Goal: Task Accomplishment & Management: Manage account settings

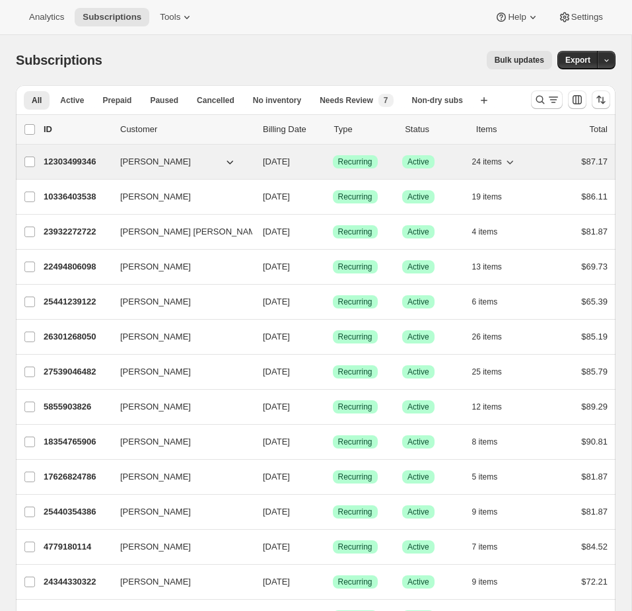
click at [550, 163] on div "$87.17" at bounding box center [578, 161] width 59 height 13
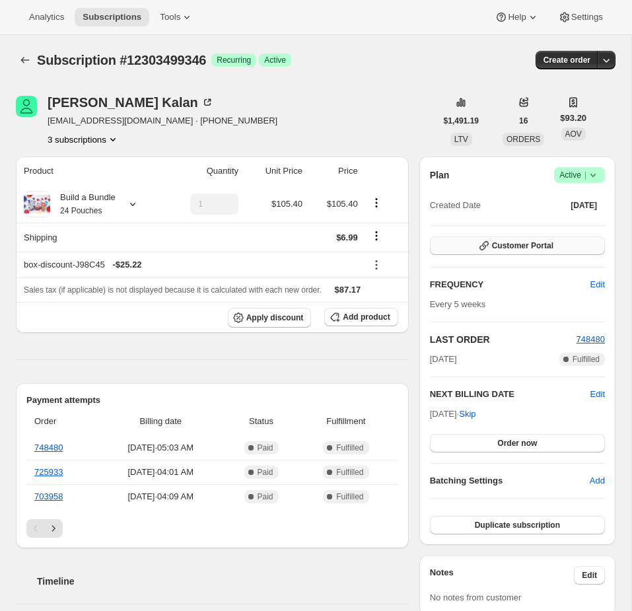
click at [497, 245] on span "Customer Portal" at bounding box center [522, 245] width 61 height 11
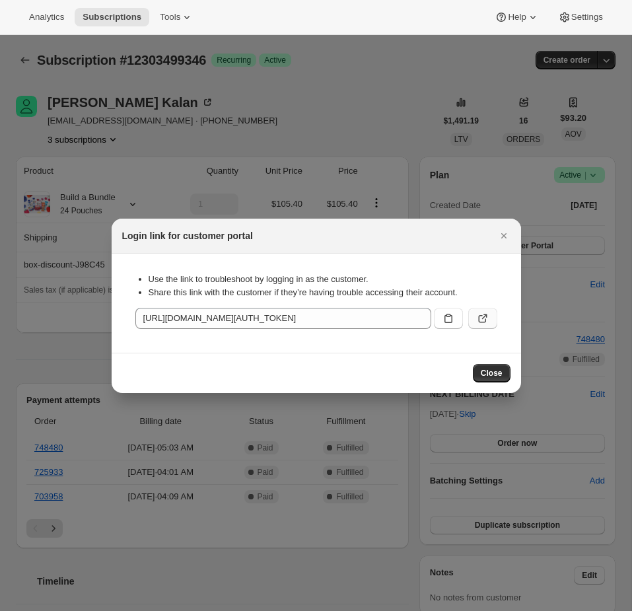
click at [488, 322] on icon ":rbu:" at bounding box center [482, 318] width 13 height 13
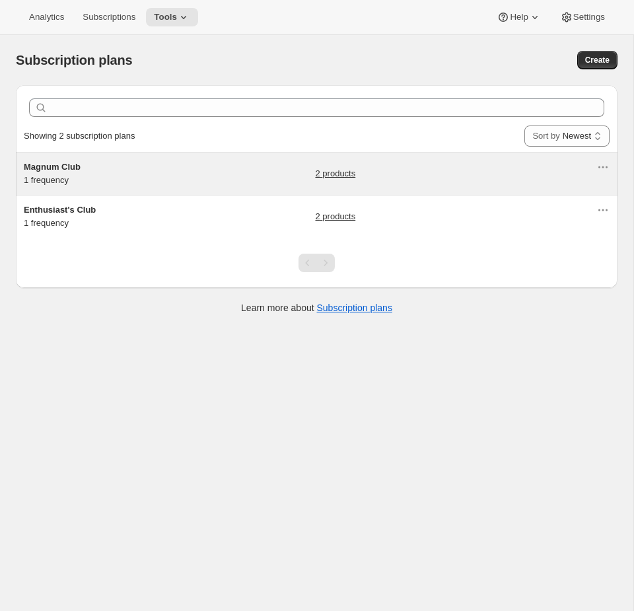
click at [174, 183] on div "Magnum Club 1 frequency" at bounding box center [106, 173] width 165 height 26
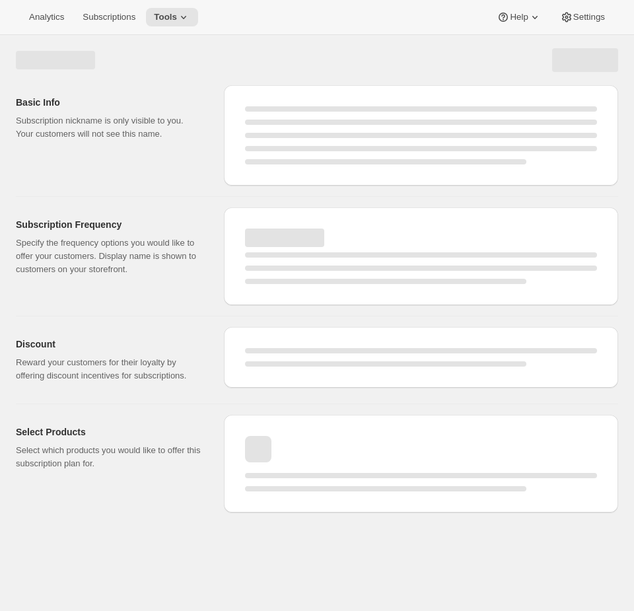
select select "WEEK"
select select "MONTH"
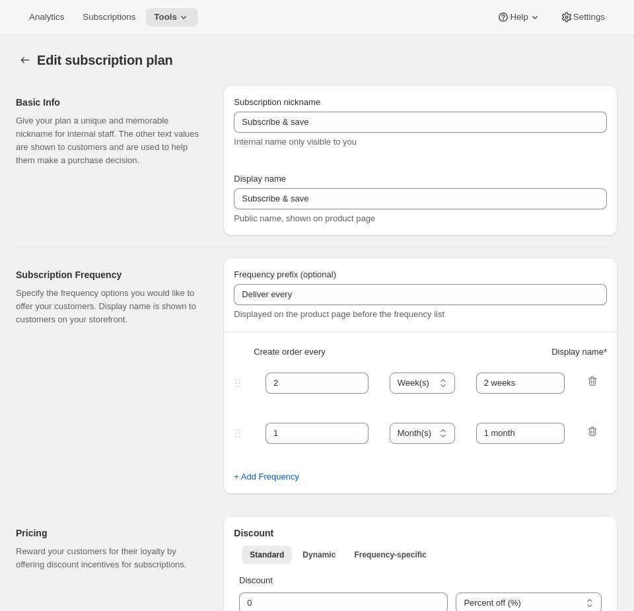
type input "Magnum Club"
select select "MONTH"
type input "2 months"
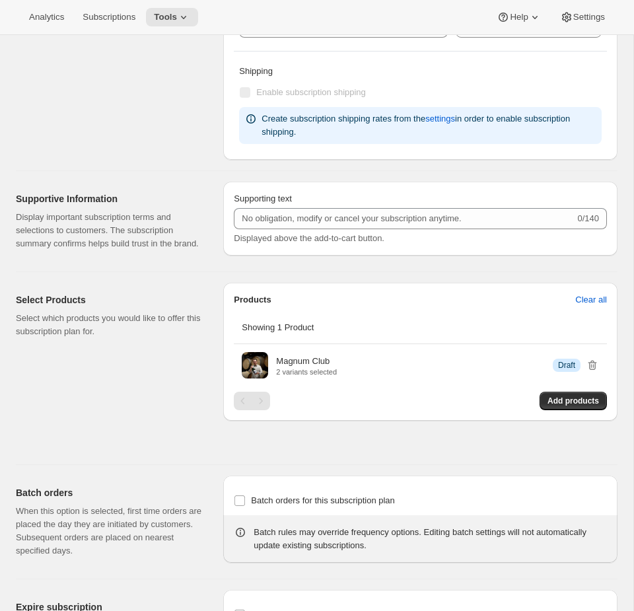
scroll to position [528, 0]
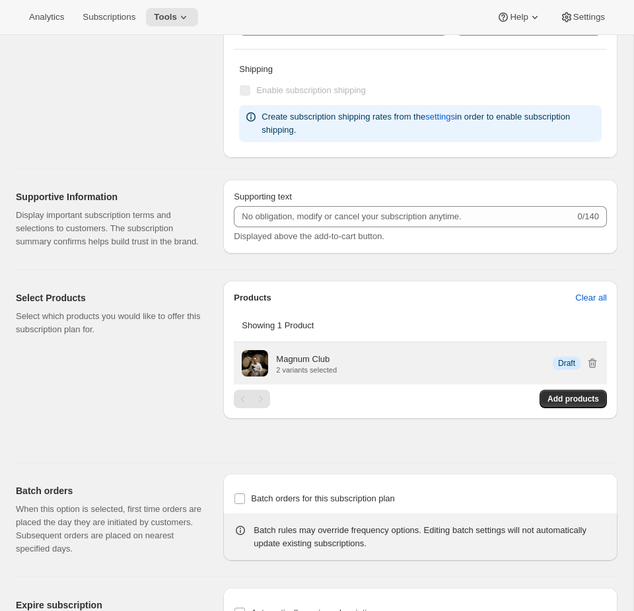
click at [337, 366] on div "Magnum Club" at bounding box center [306, 359] width 61 height 13
drag, startPoint x: 343, startPoint y: 370, endPoint x: 263, endPoint y: 370, distance: 80.6
click at [263, 370] on div "Magnum Club 2 variants selected Info Draft" at bounding box center [420, 363] width 357 height 26
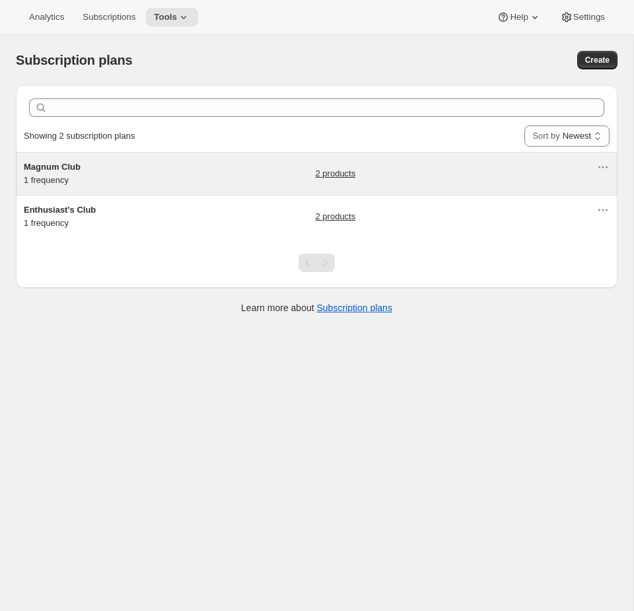
click at [188, 164] on h5 "Magnum Club" at bounding box center [106, 166] width 165 height 13
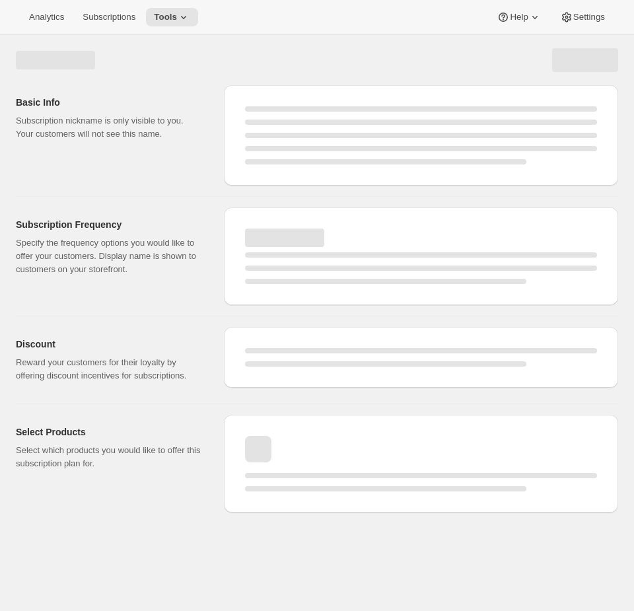
select select "WEEK"
select select "MONTH"
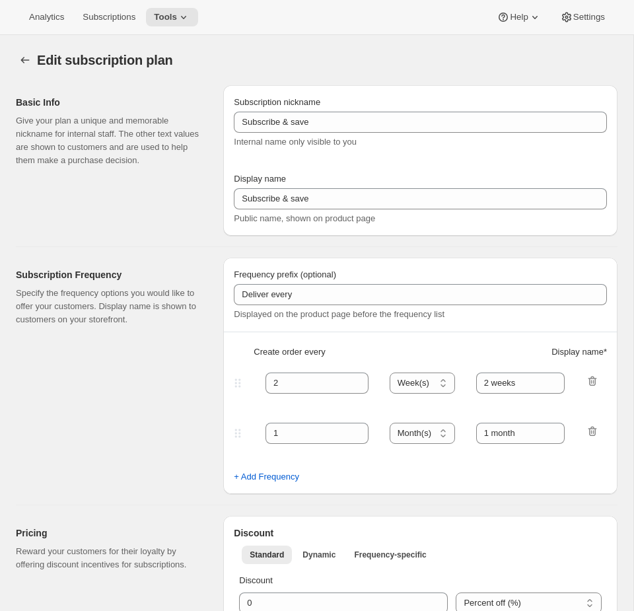
type input "Magnum Club"
select select "MONTH"
type input "2 months"
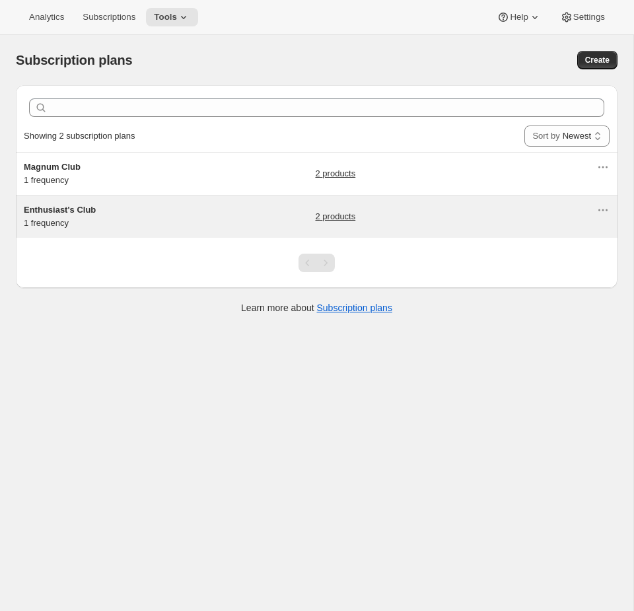
click at [209, 213] on div "Enthusiast's Club 1 frequency 2 products" at bounding box center [310, 216] width 573 height 26
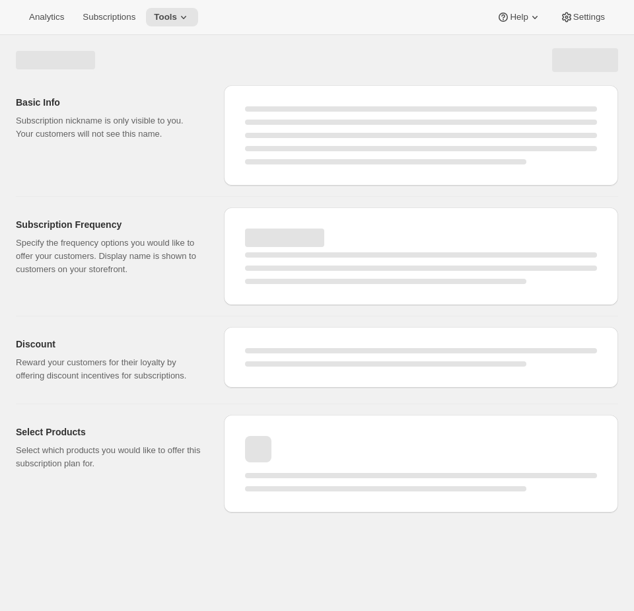
select select "WEEK"
select select "MONTH"
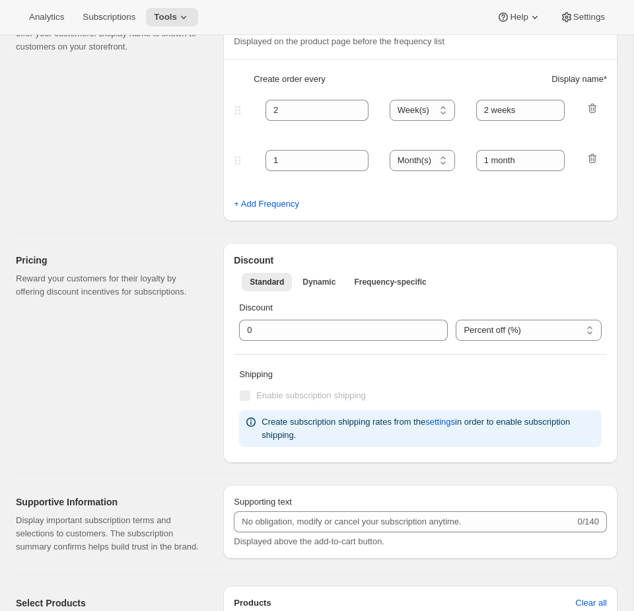
type input "Enthusiast's Club"
type input "3"
type input "Quarterly Delivery"
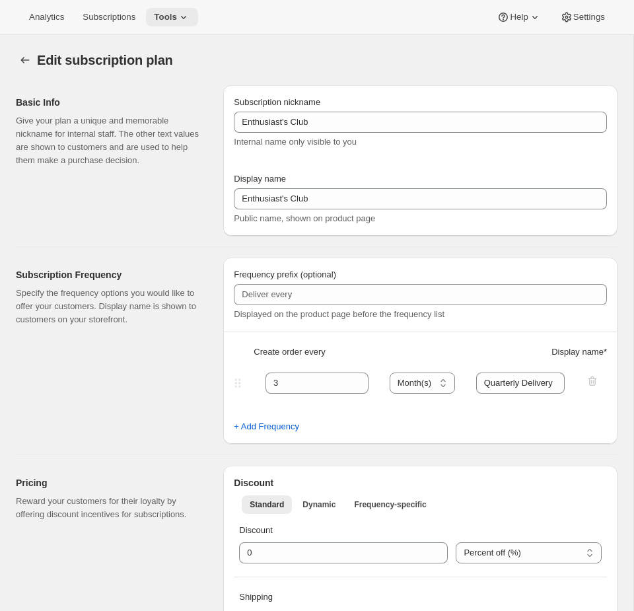
click at [177, 18] on span "Tools" at bounding box center [165, 17] width 23 height 11
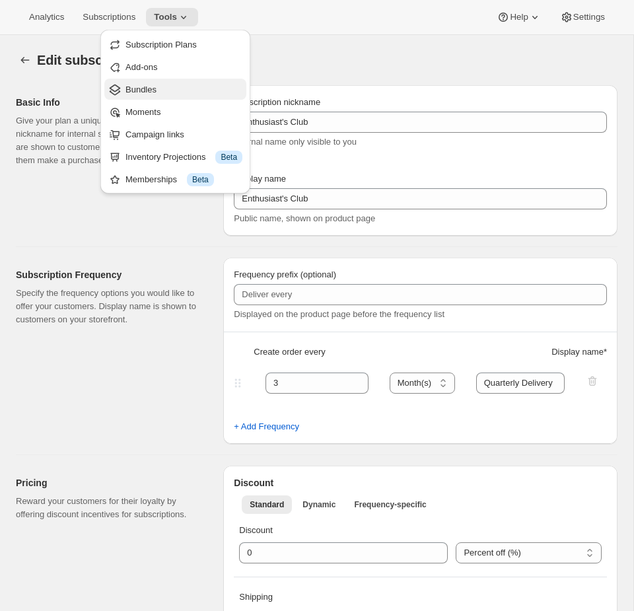
click at [151, 85] on span "Bundles" at bounding box center [140, 90] width 31 height 10
